Goal: Task Accomplishment & Management: Complete application form

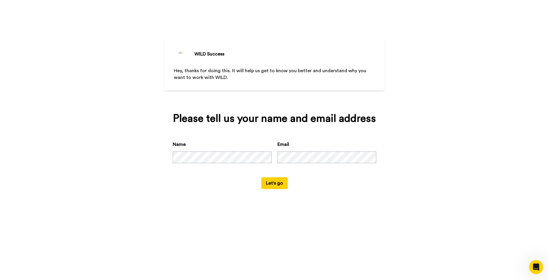
click at [127, 115] on div "WILD Success Hey, thanks for doing this. It will help us get to know you better…" at bounding box center [274, 140] width 549 height 280
click at [88, 141] on div "WILD Success Hey, thanks for doing this. It will help us get to know you better…" at bounding box center [274, 140] width 549 height 280
click at [272, 183] on button "Let's go" at bounding box center [274, 183] width 26 height 12
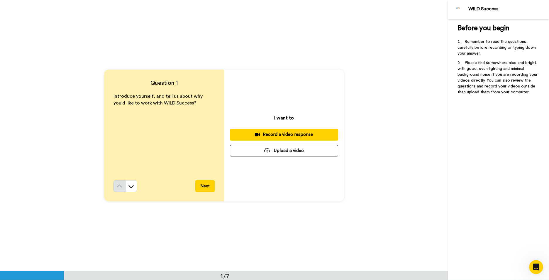
click at [272, 135] on div "Record a video response" at bounding box center [284, 134] width 99 height 6
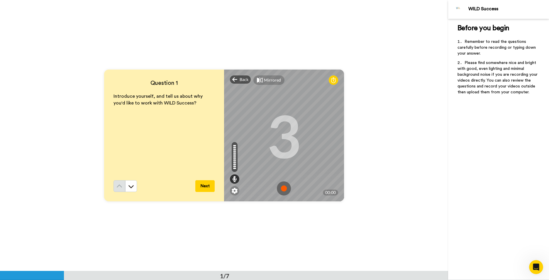
click at [202, 186] on button "Next" at bounding box center [204, 186] width 19 height 12
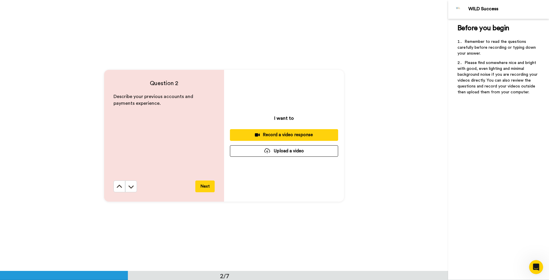
scroll to position [271, 0]
click at [283, 135] on div "Record a video response" at bounding box center [284, 134] width 99 height 6
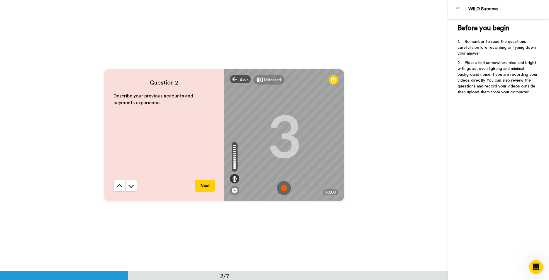
click at [284, 190] on img at bounding box center [284, 188] width 14 height 14
click at [204, 186] on button "Next" at bounding box center [204, 186] width 19 height 12
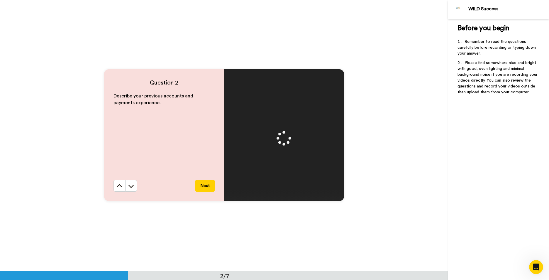
click at [200, 186] on button "Next" at bounding box center [204, 186] width 19 height 12
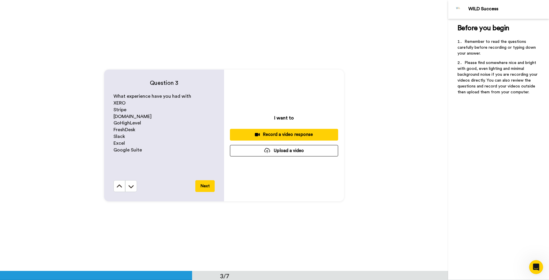
scroll to position [541, 0]
click at [119, 187] on icon at bounding box center [119, 186] width 6 height 6
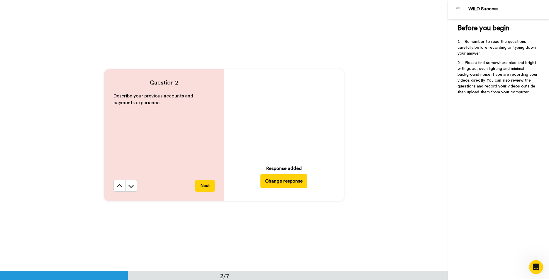
scroll to position [271, 0]
click at [285, 180] on button "Change response" at bounding box center [283, 180] width 47 height 13
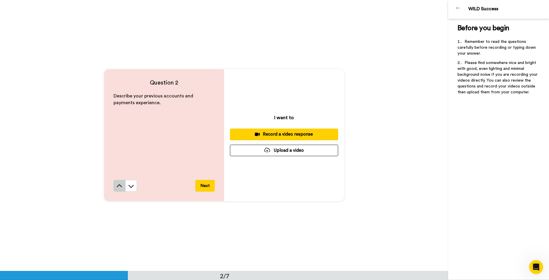
click at [116, 187] on icon at bounding box center [119, 186] width 6 height 6
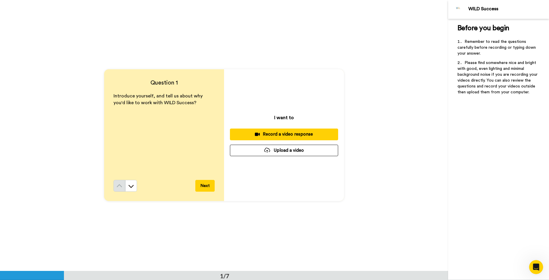
scroll to position [0, 0]
click at [283, 135] on div "Record a video response" at bounding box center [284, 134] width 99 height 6
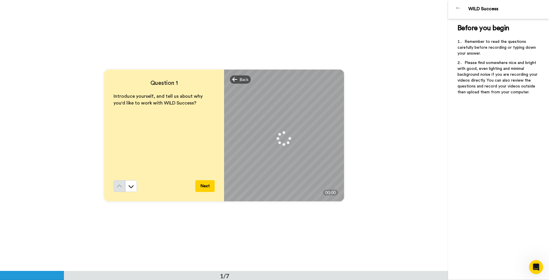
click at [207, 186] on button "Next" at bounding box center [204, 186] width 19 height 12
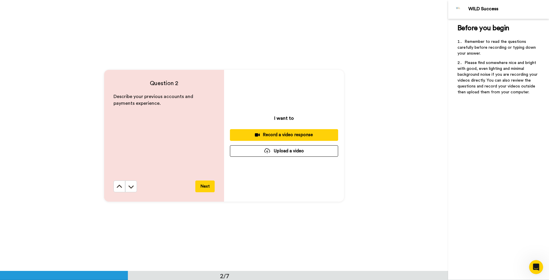
scroll to position [271, 0]
drag, startPoint x: 113, startPoint y: 182, endPoint x: 177, endPoint y: 159, distance: 68.6
click at [116, 181] on button at bounding box center [119, 186] width 12 height 12
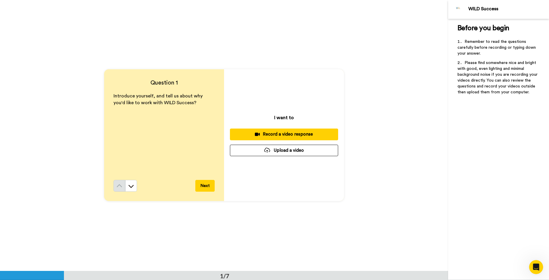
scroll to position [0, 0]
click at [256, 136] on icon at bounding box center [257, 134] width 5 height 4
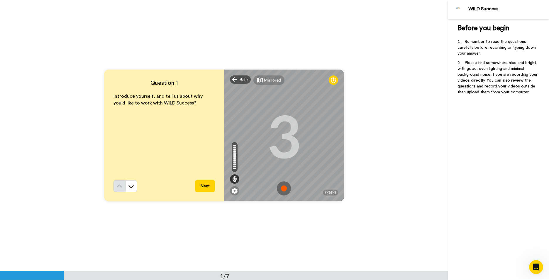
click at [283, 186] on img at bounding box center [284, 188] width 14 height 14
click at [277, 190] on img at bounding box center [284, 188] width 14 height 14
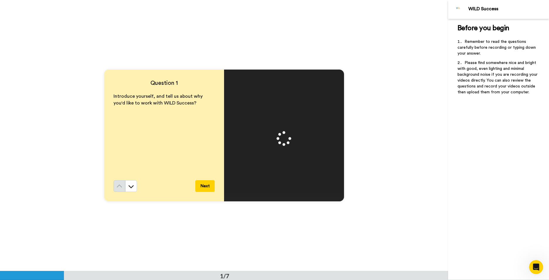
click at [208, 185] on button "Next" at bounding box center [204, 186] width 19 height 12
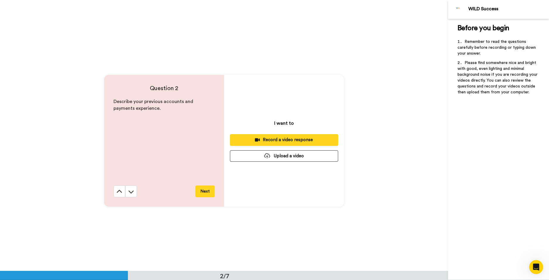
scroll to position [271, 0]
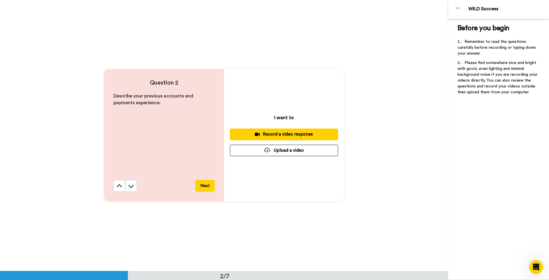
click at [262, 130] on button "Record a video response" at bounding box center [284, 133] width 108 height 11
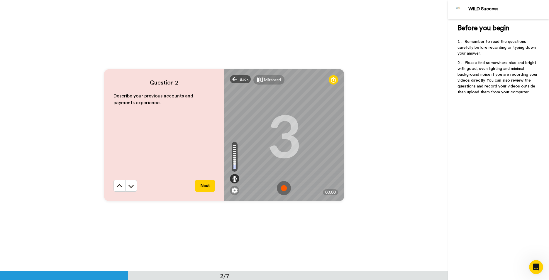
click at [283, 188] on img at bounding box center [284, 188] width 14 height 14
click at [207, 182] on button "Next" at bounding box center [204, 186] width 19 height 12
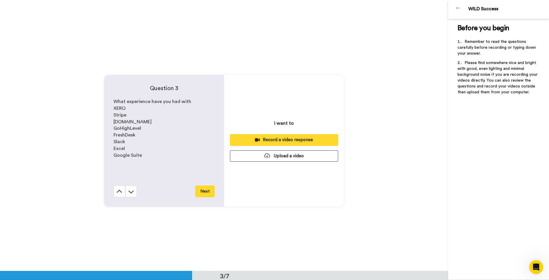
scroll to position [541, 0]
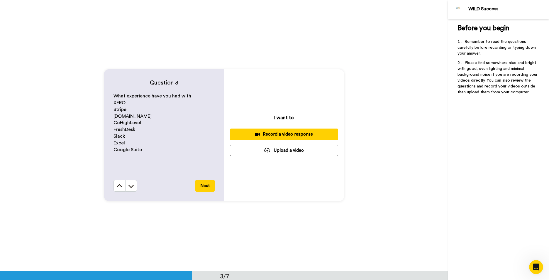
click at [309, 134] on div "Record a video response" at bounding box center [284, 134] width 99 height 6
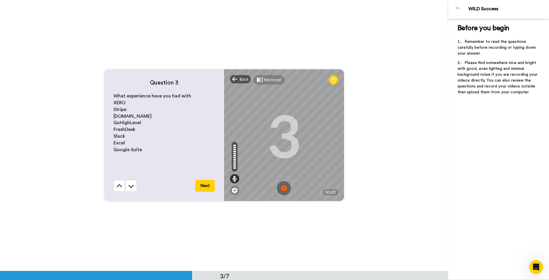
click at [284, 188] on img at bounding box center [284, 188] width 14 height 14
click at [202, 183] on button "Next" at bounding box center [204, 186] width 19 height 12
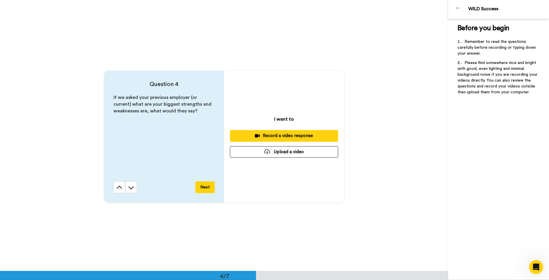
scroll to position [812, 0]
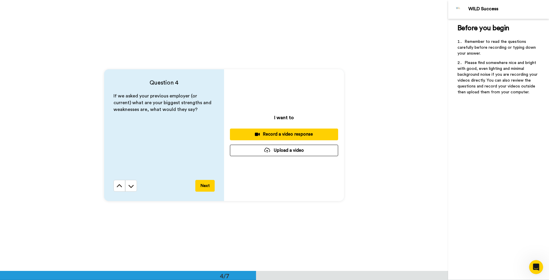
click at [306, 135] on div "Record a video response" at bounding box center [284, 134] width 99 height 6
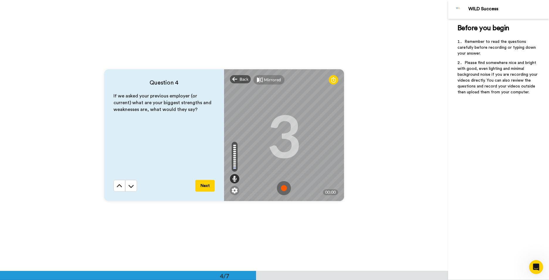
click at [281, 188] on img at bounding box center [284, 188] width 14 height 14
click at [203, 186] on button "Next" at bounding box center [204, 186] width 19 height 12
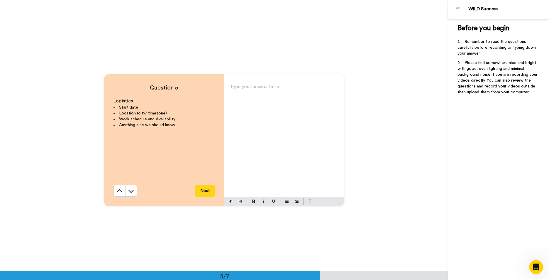
scroll to position [1083, 0]
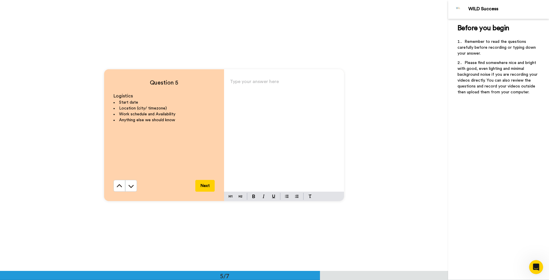
click at [254, 87] on p "Type your answer here ﻿" at bounding box center [284, 84] width 108 height 8
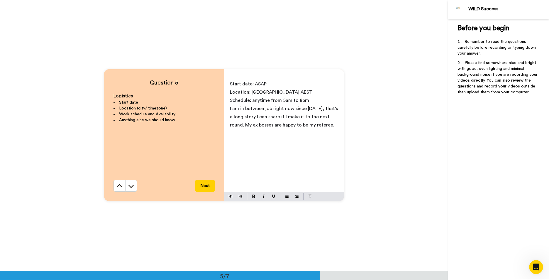
click at [207, 181] on button "Next" at bounding box center [204, 186] width 19 height 12
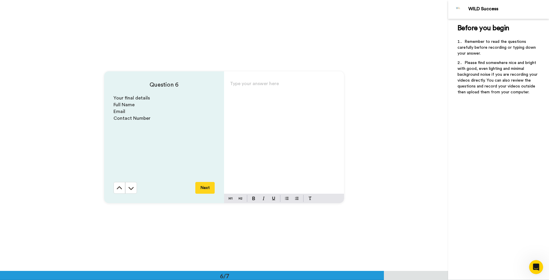
scroll to position [1353, 0]
click at [261, 101] on div "Type your answer here ﻿" at bounding box center [284, 134] width 120 height 114
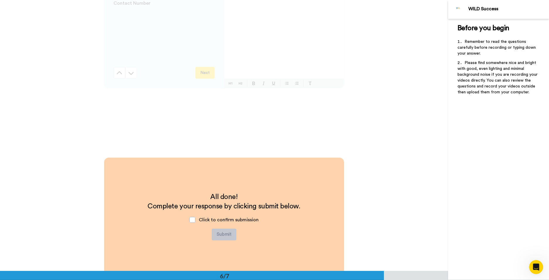
scroll to position [1371, 0]
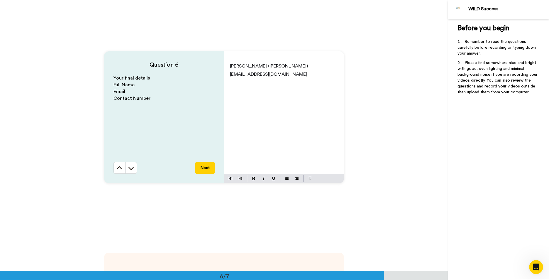
drag, startPoint x: 281, startPoint y: 82, endPoint x: 281, endPoint y: 77, distance: 5.3
click at [281, 82] on div "[PERSON_NAME] ([PERSON_NAME]) [EMAIL_ADDRESS][DOMAIN_NAME]" at bounding box center [284, 117] width 120 height 114
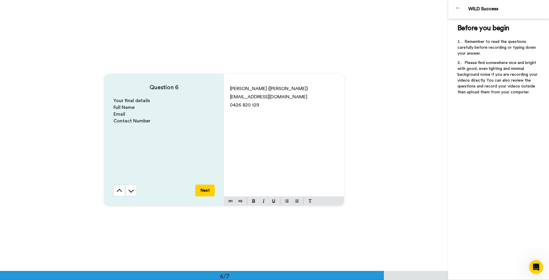
scroll to position [1342, 0]
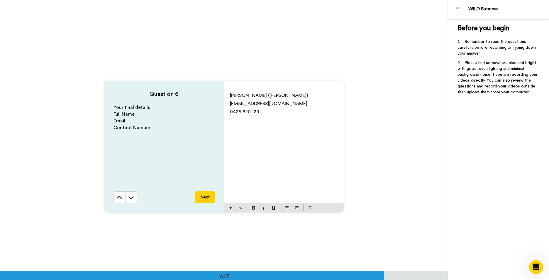
click at [207, 197] on button "Next" at bounding box center [204, 197] width 19 height 12
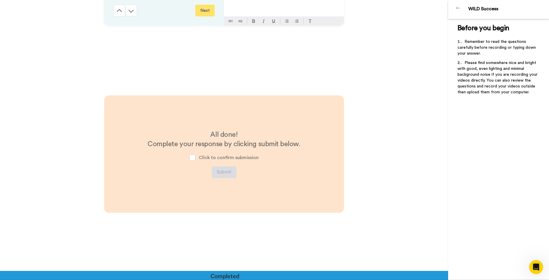
scroll to position [1547, 0]
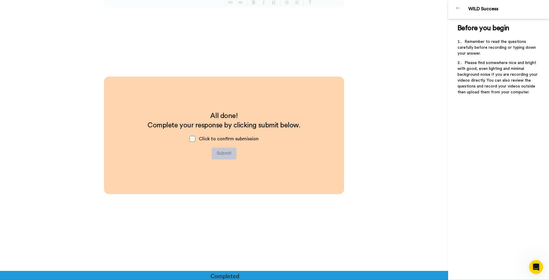
click at [190, 139] on span at bounding box center [192, 139] width 6 height 6
click at [227, 155] on button "Submit" at bounding box center [224, 153] width 25 height 12
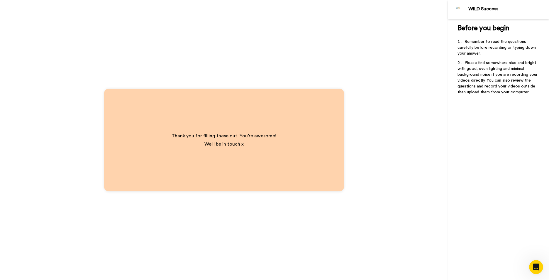
click at [271, 52] on div "Thank you for filling these out. You’re awesome! We'll be in touch x" at bounding box center [224, 140] width 448 height 280
